Goal: Find specific page/section: Find specific page/section

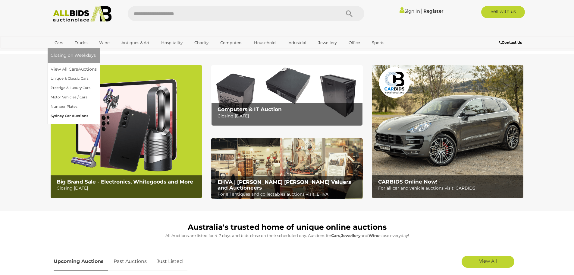
click at [69, 113] on link "Sydney Car Auctions" at bounding box center [74, 115] width 46 height 9
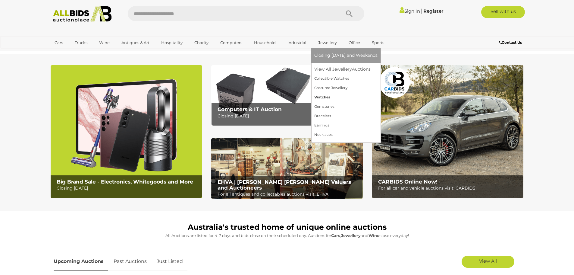
click at [324, 96] on link "Watches" at bounding box center [345, 97] width 63 height 9
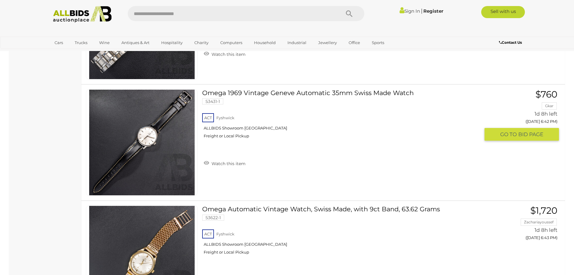
scroll to position [1447, 0]
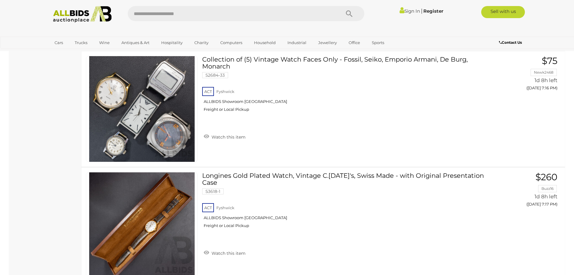
scroll to position [5125, 0]
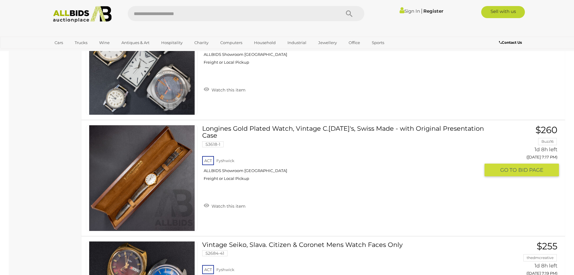
click at [368, 206] on div "Watch this item" at bounding box center [343, 198] width 282 height 24
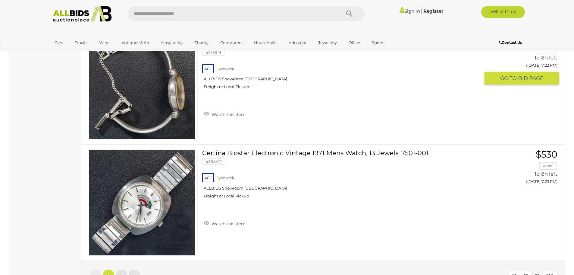
scroll to position [5728, 0]
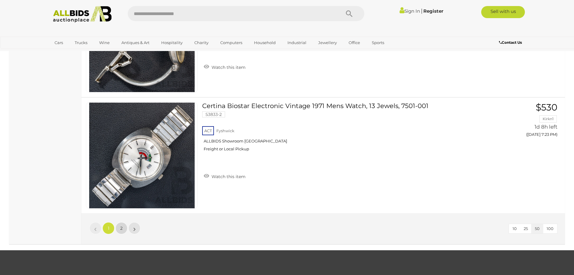
click at [119, 228] on link "2" at bounding box center [121, 228] width 12 height 12
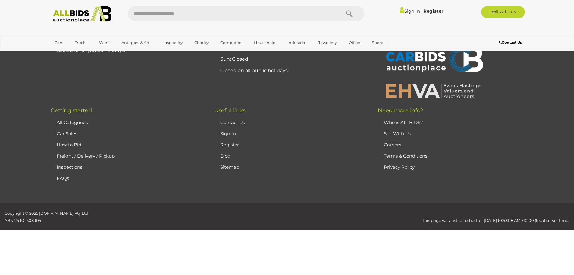
scroll to position [77, 0]
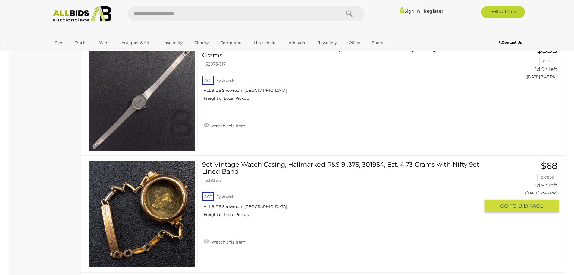
scroll to position [2338, 0]
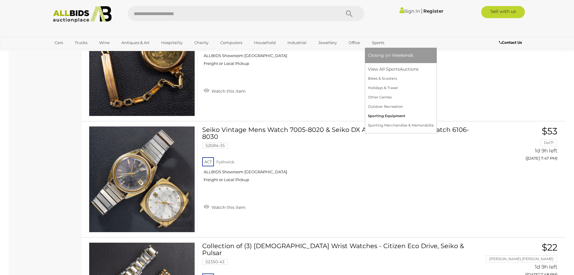
click at [383, 117] on link "Sporting Equipment" at bounding box center [401, 115] width 66 height 9
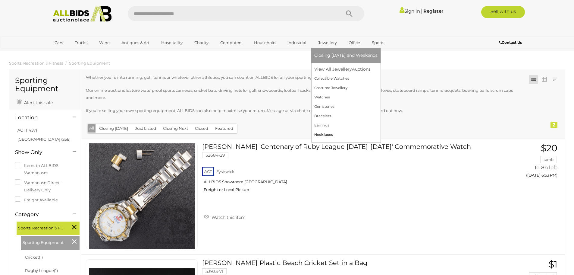
click at [319, 134] on link "Necklaces" at bounding box center [345, 134] width 63 height 9
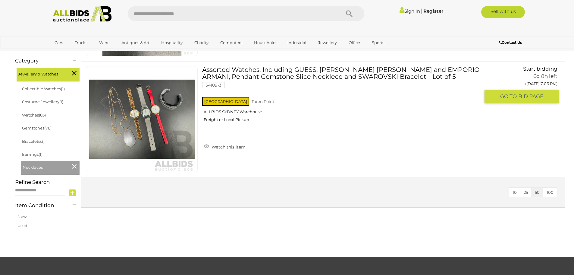
scroll to position [241, 0]
